Goal: Task Accomplishment & Management: Manage account settings

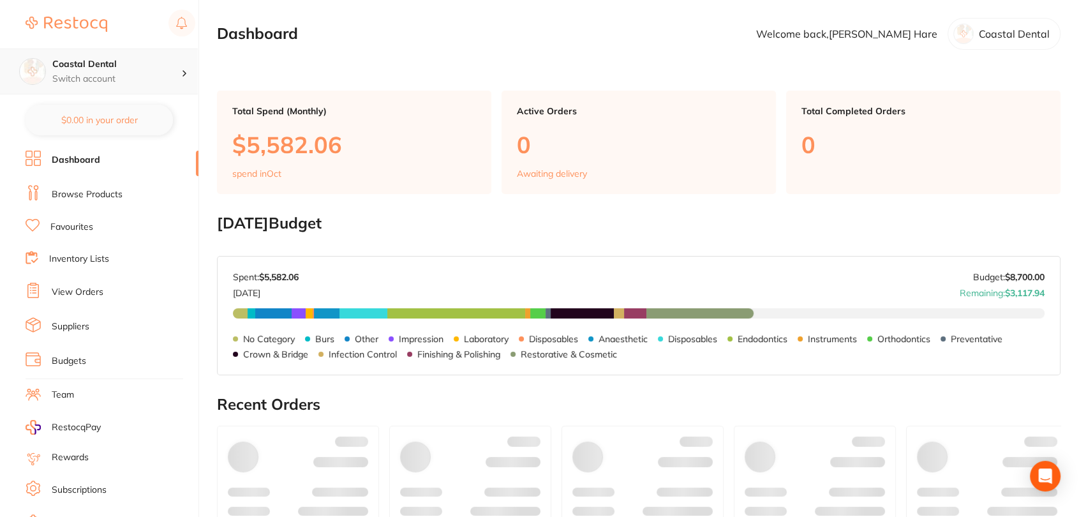
click at [134, 71] on div "Coastal Dental Switch account" at bounding box center [116, 71] width 129 height 27
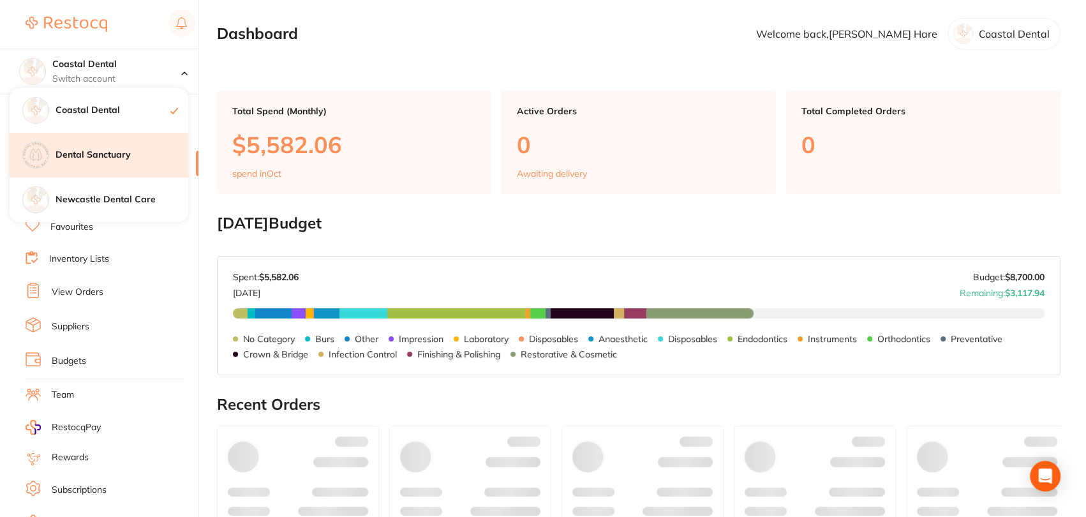
click at [113, 157] on h4 "Dental Sanctuary" at bounding box center [122, 155] width 133 height 13
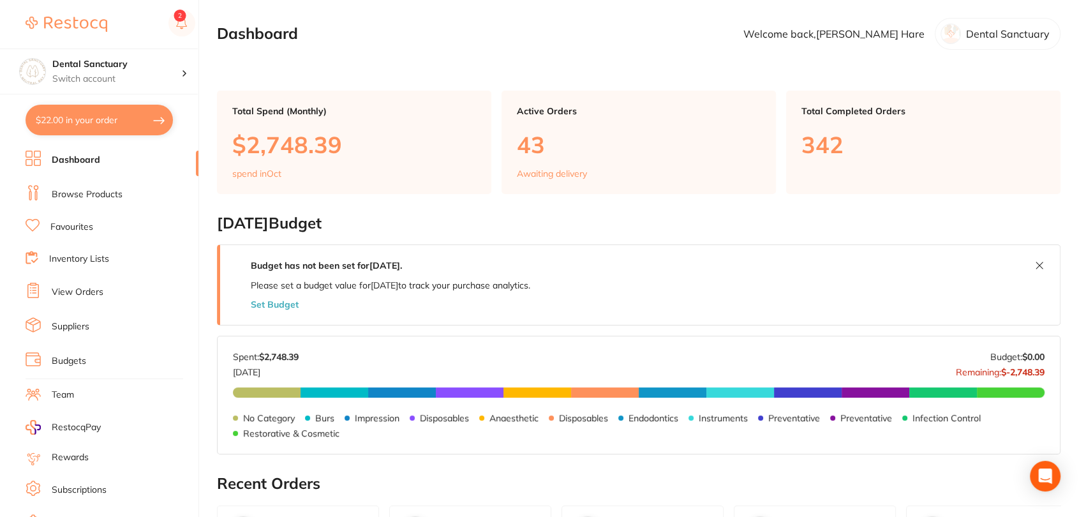
click at [84, 294] on link "View Orders" at bounding box center [78, 292] width 52 height 13
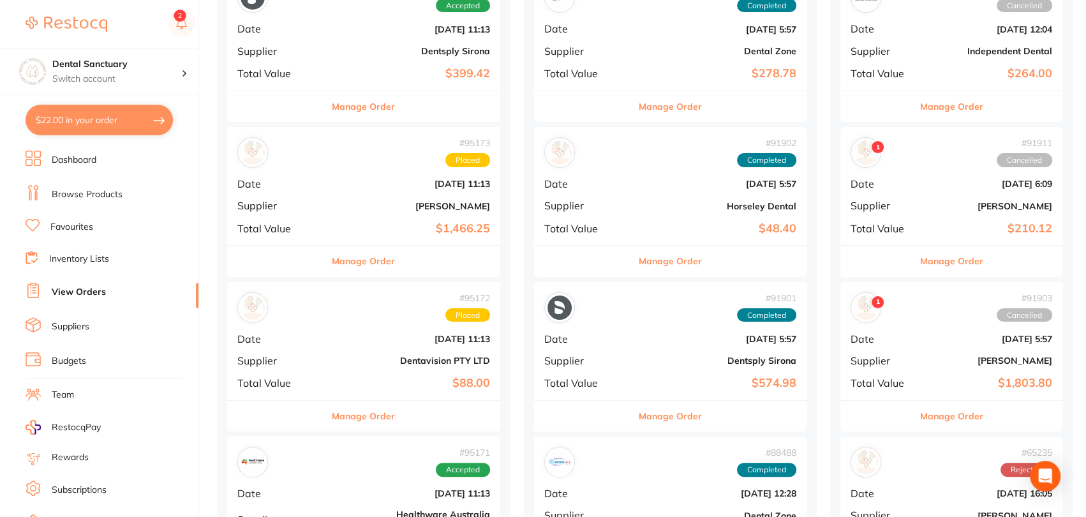
scroll to position [235, 0]
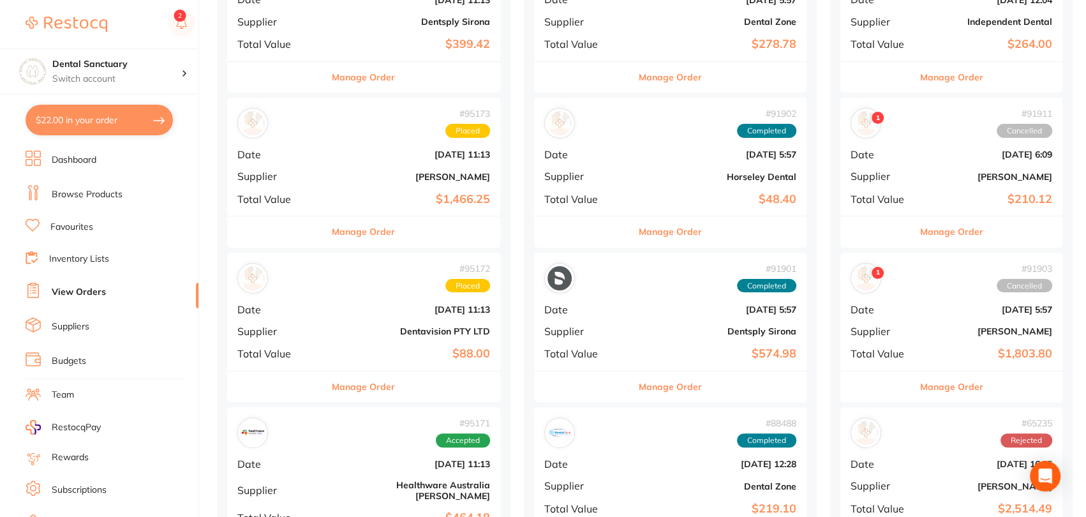
click at [347, 313] on b "Oct 1 2025, 11:13" at bounding box center [409, 309] width 161 height 10
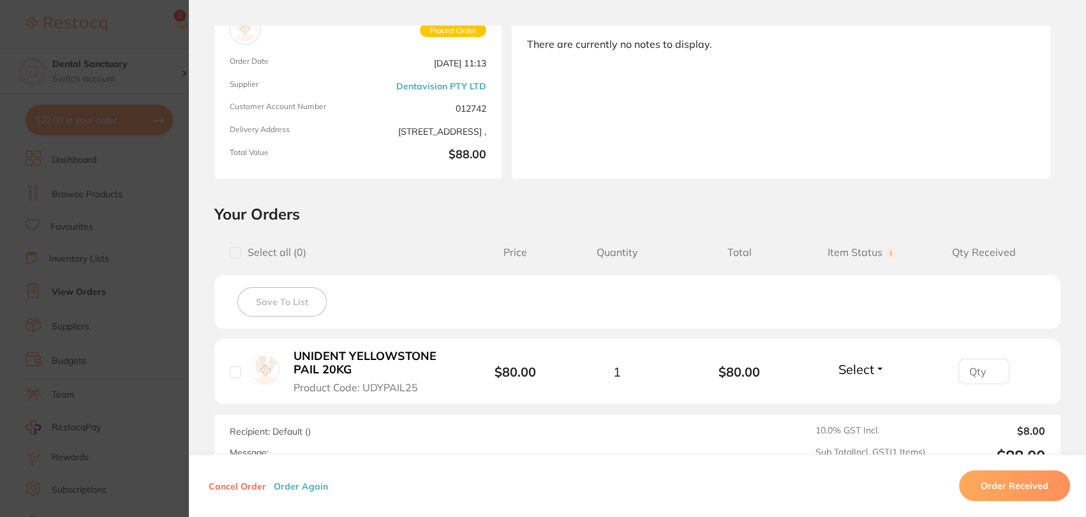
scroll to position [2045, 0]
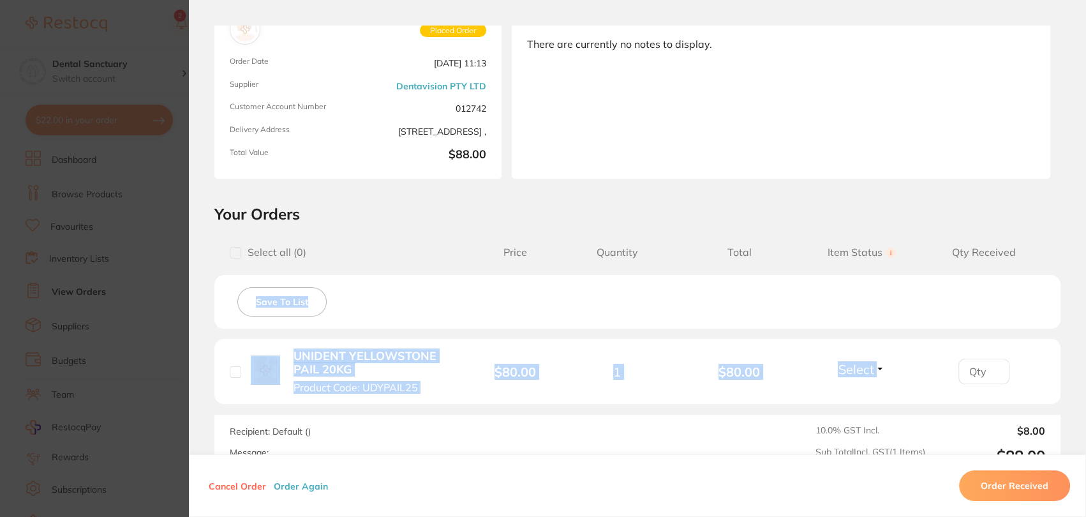
drag, startPoint x: 1082, startPoint y: 267, endPoint x: 1080, endPoint y: 337, distance: 70.2
click at [1080, 337] on section "Your Orders Select all ( 0 ) Price Quantity Total Item Status You can use this …" at bounding box center [637, 339] width 897 height 271
click at [1037, 308] on div "Save To List" at bounding box center [637, 302] width 846 height 54
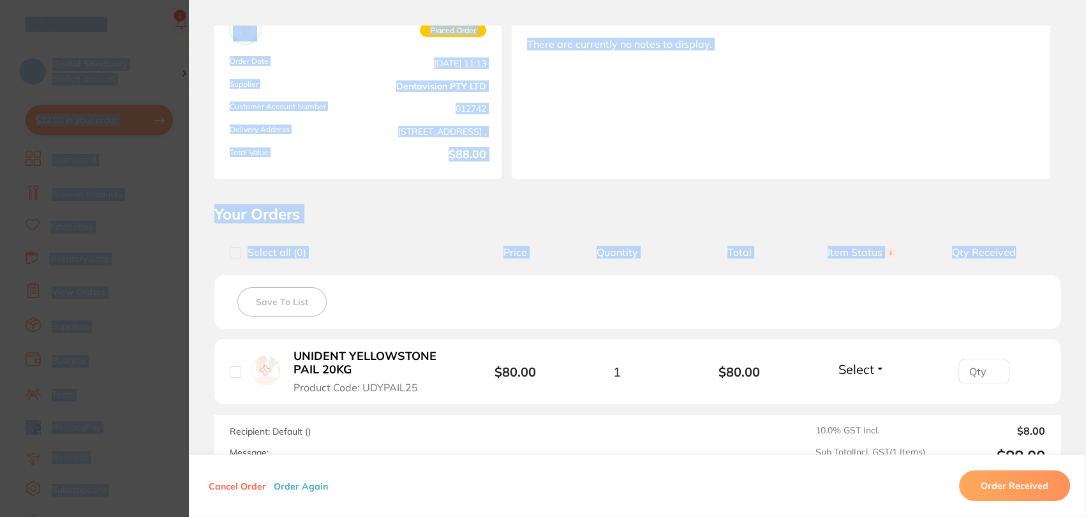
drag, startPoint x: 1082, startPoint y: 241, endPoint x: 1087, endPoint y: 310, distance: 68.4
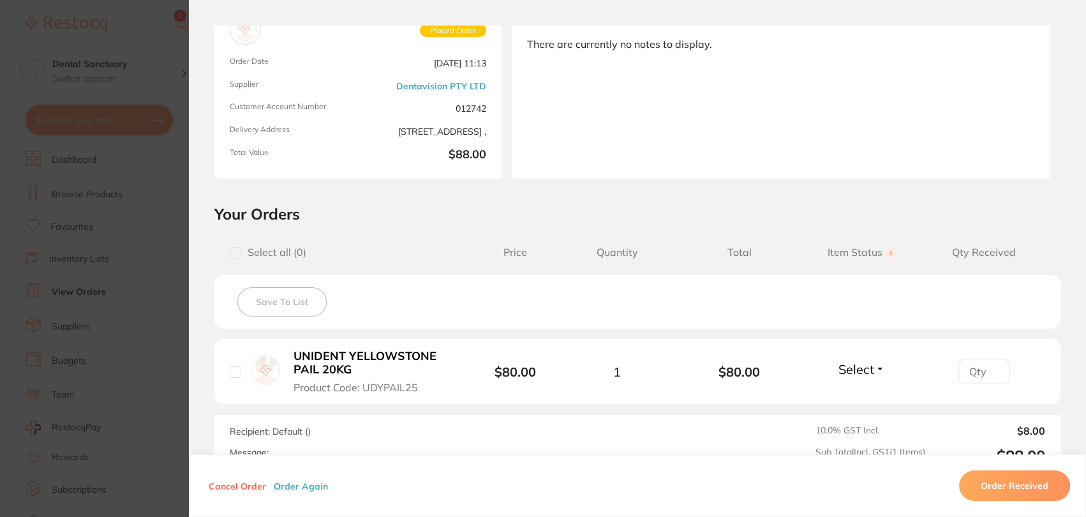
click at [1068, 278] on section "Your Orders Select all ( 0 ) Price Quantity Total Item Status You can use this …" at bounding box center [637, 339] width 897 height 271
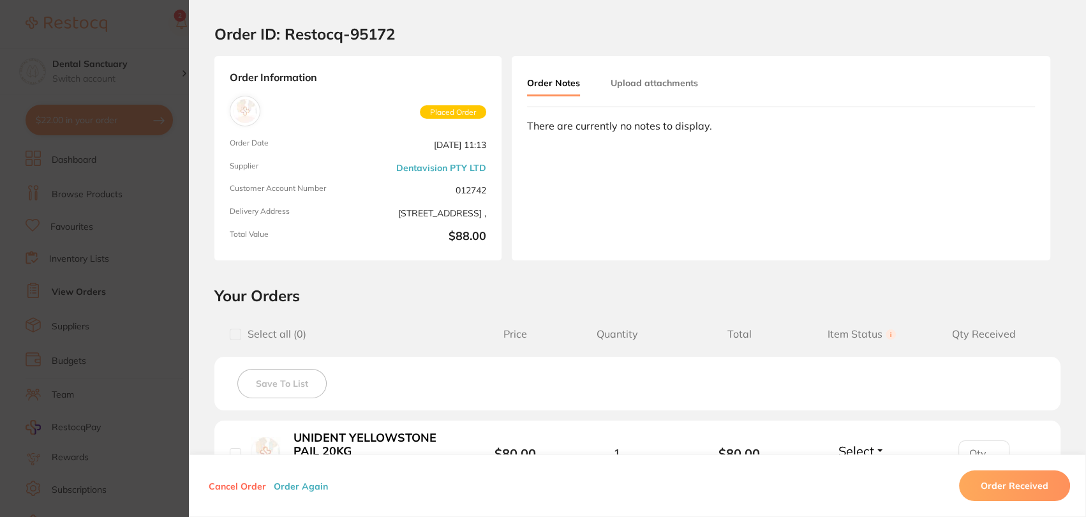
scroll to position [0, 0]
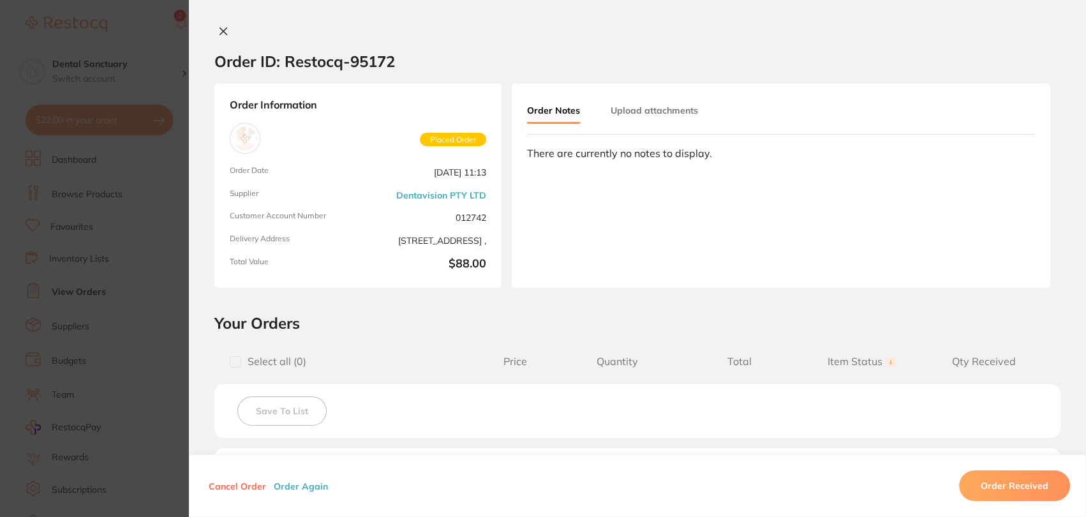
click at [91, 230] on section "Order ID: Restocq- 95172 Order Information Placed Order Order Date Oct 1 2025, …" at bounding box center [543, 258] width 1086 height 517
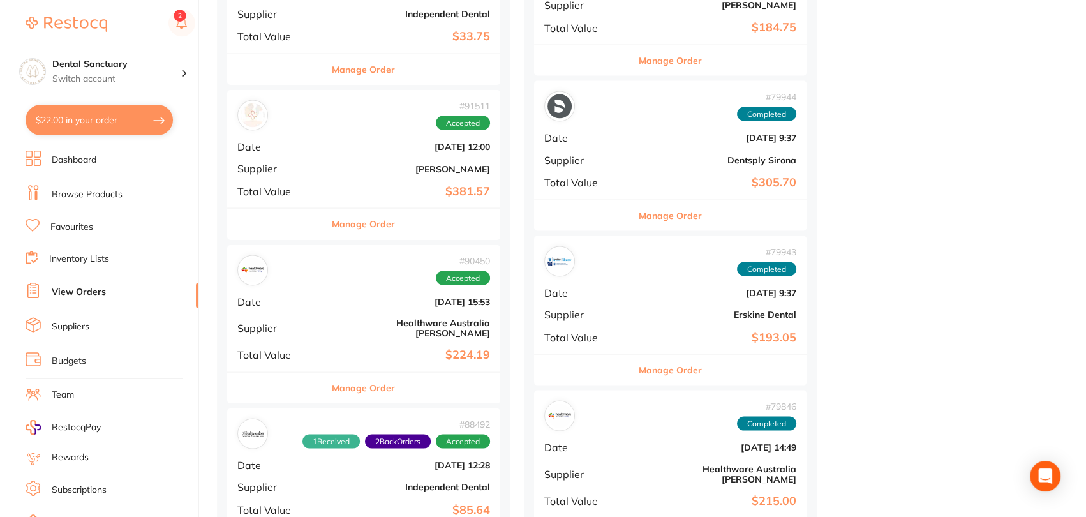
click at [78, 323] on link "Suppliers" at bounding box center [71, 326] width 38 height 13
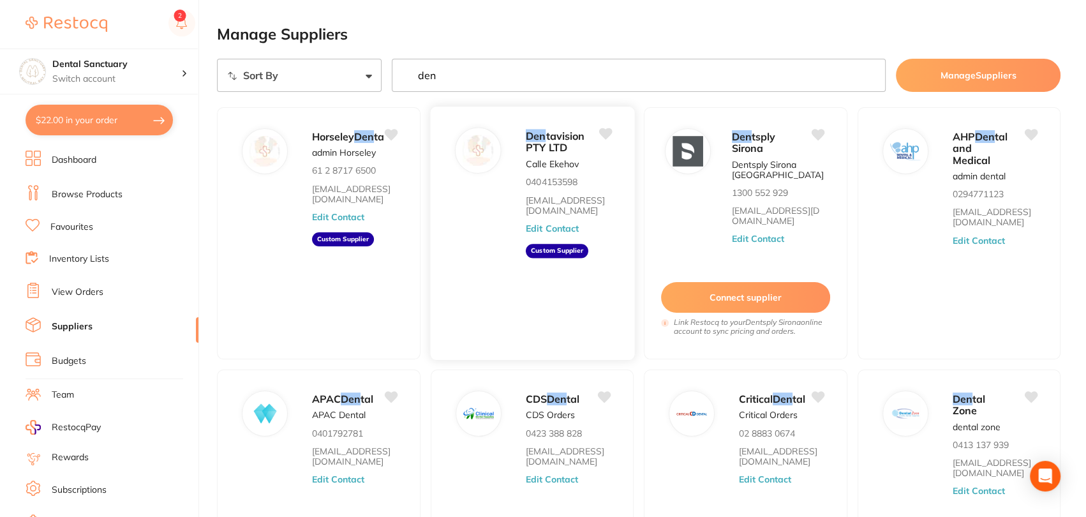
type input "den"
click at [574, 282] on div "Den tavision PTY LTD Calle Ekehov 0404153598 calle.ekehov@hotmail.com Edit Cont…" at bounding box center [574, 237] width 96 height 220
